Goal: Information Seeking & Learning: Learn about a topic

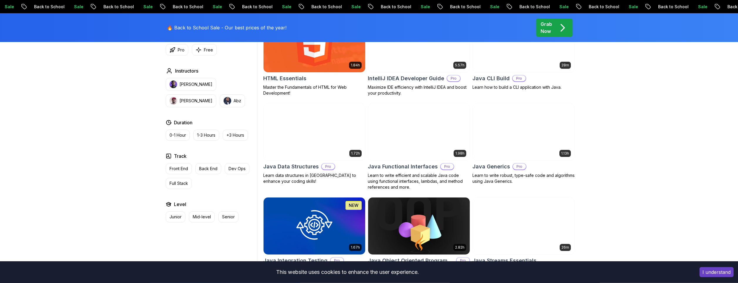
scroll to position [770, 0]
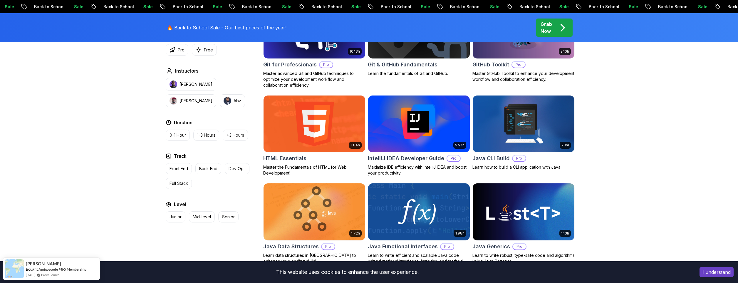
scroll to position [730, 0]
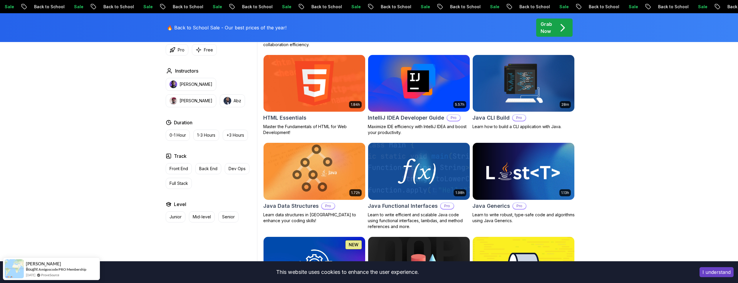
click at [313, 183] on img at bounding box center [314, 171] width 107 height 60
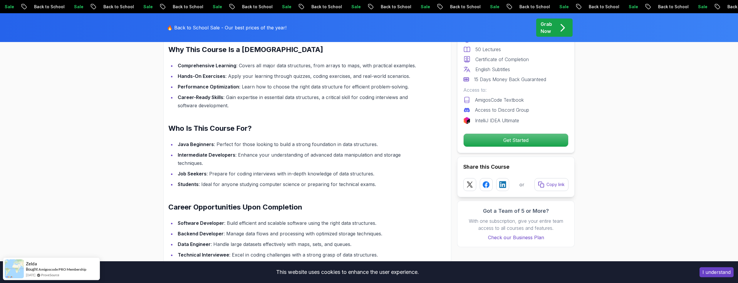
scroll to position [527, 0]
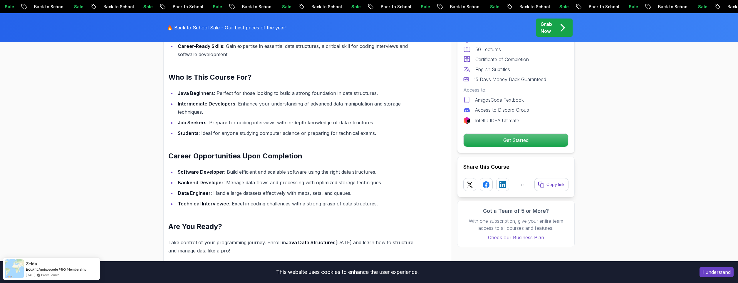
click at [553, 26] on div "Grab Now" at bounding box center [554, 28] width 28 height 14
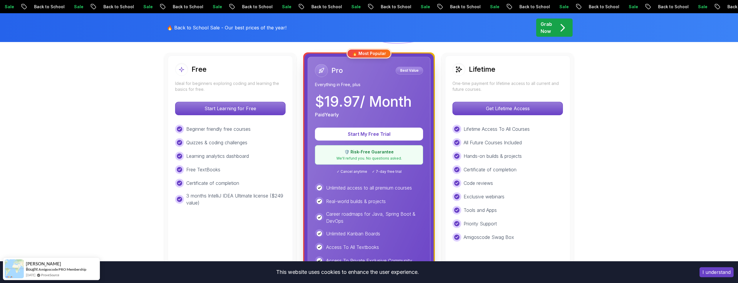
scroll to position [162, 0]
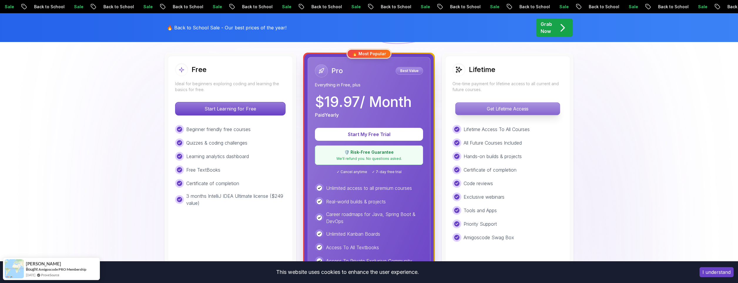
click at [496, 112] on p "Get Lifetime Access" at bounding box center [507, 109] width 104 height 12
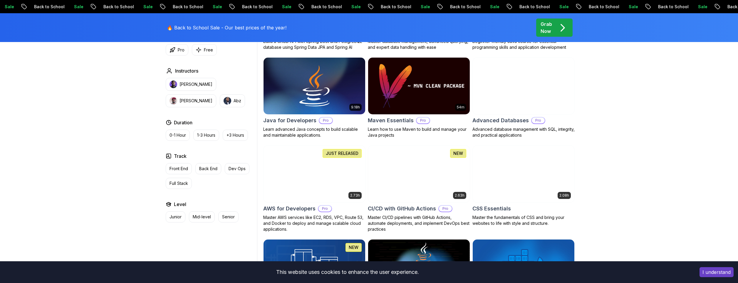
scroll to position [365, 0]
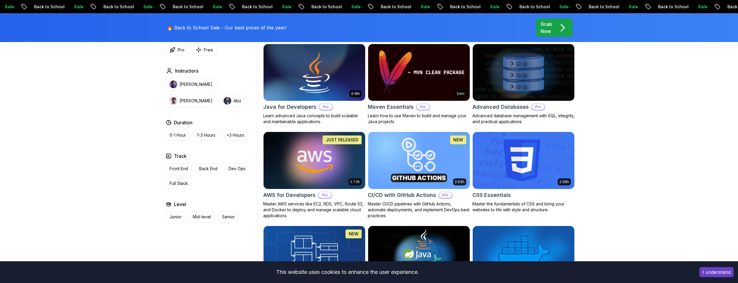
click at [328, 168] on img at bounding box center [314, 160] width 107 height 60
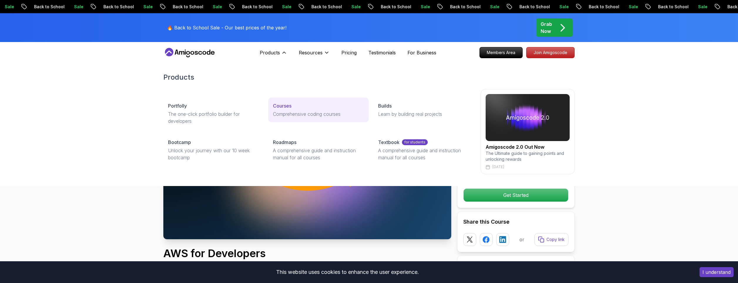
click at [287, 106] on p "Courses" at bounding box center [282, 105] width 19 height 7
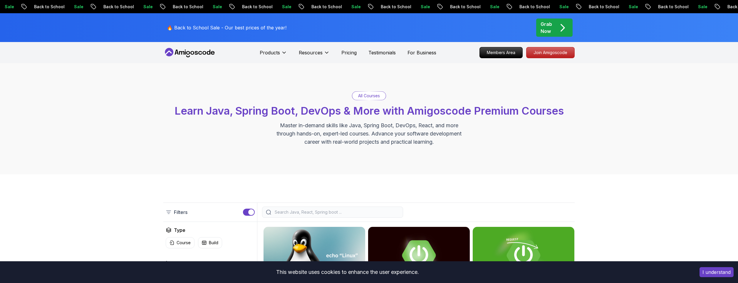
scroll to position [81, 0]
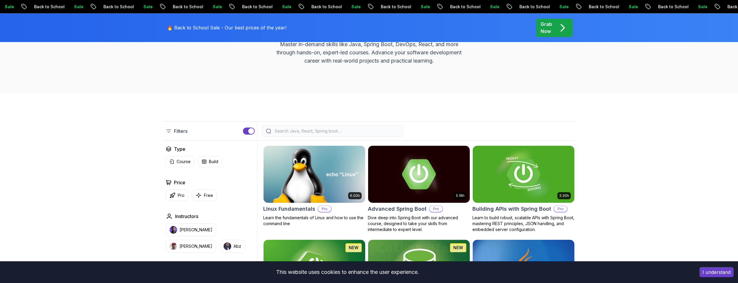
click at [301, 133] on input "search" at bounding box center [336, 131] width 126 height 6
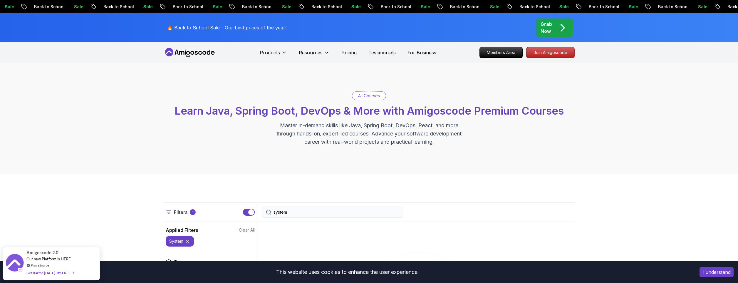
type input "system"
